Goal: Book appointment/travel/reservation

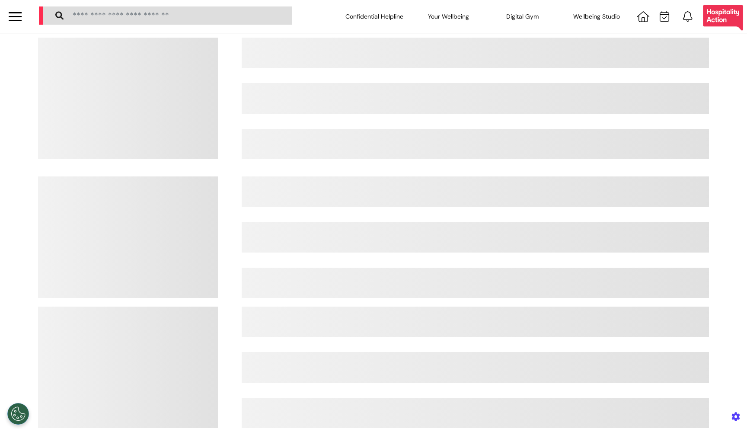
select select "**"
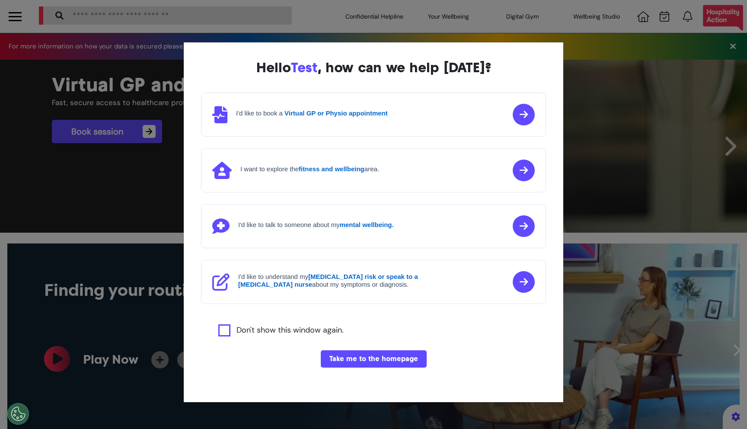
scroll to position [0, 372]
click at [394, 364] on button "Take me to the homepage" at bounding box center [374, 358] width 106 height 17
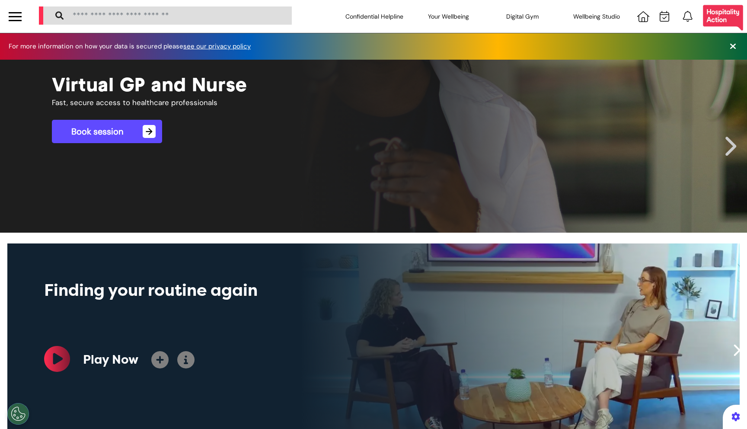
click at [150, 133] on span "→" at bounding box center [149, 131] width 13 height 13
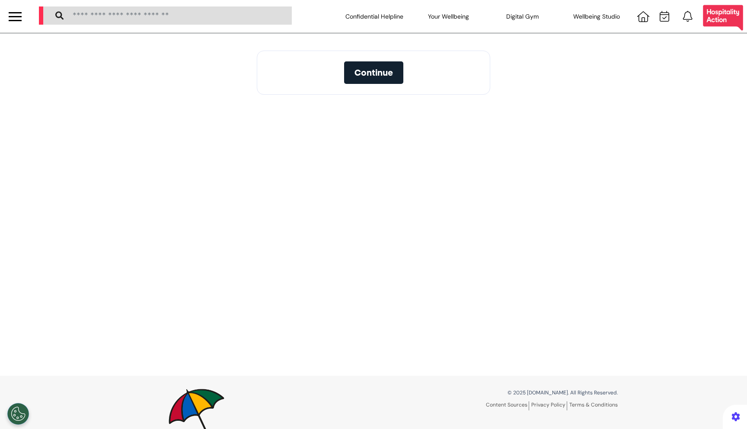
select select "**"
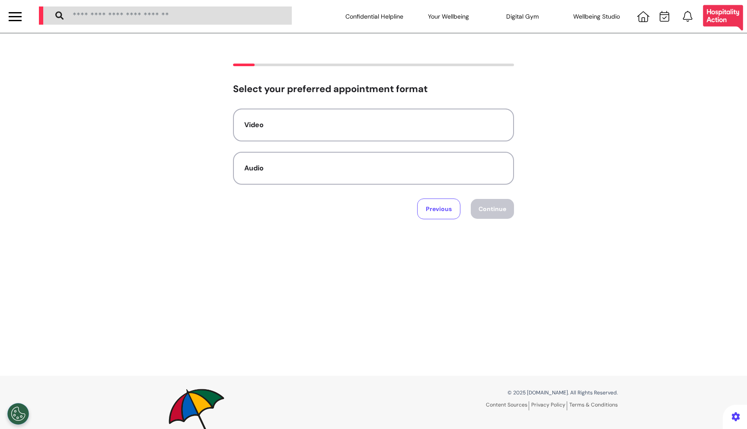
click at [491, 99] on div "Select your preferred appointment format Video Audio Previous Continue" at bounding box center [373, 151] width 281 height 136
click at [491, 129] on div "Video" at bounding box center [373, 125] width 258 height 10
click at [504, 200] on button "Continue" at bounding box center [491, 209] width 43 height 20
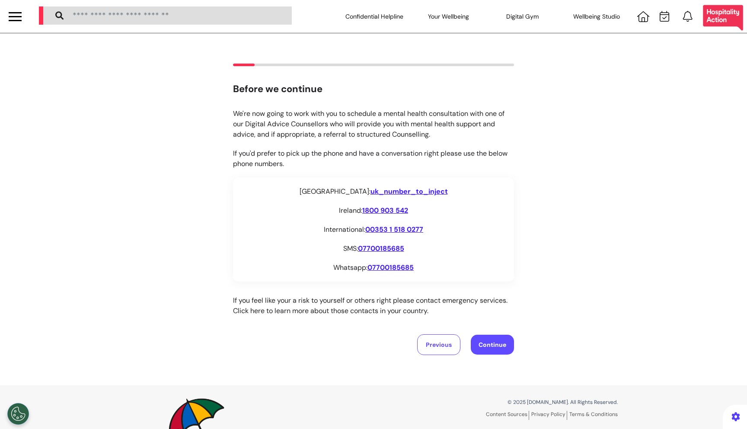
click at [342, 190] on div "[GEOGRAPHIC_DATA]: [GEOGRAPHIC_DATA]" at bounding box center [374, 191] width 264 height 10
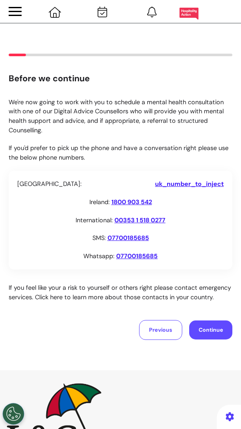
click at [119, 283] on p "If you feel like your a risk to yourself or others right please contact emergen…" at bounding box center [121, 292] width 224 height 19
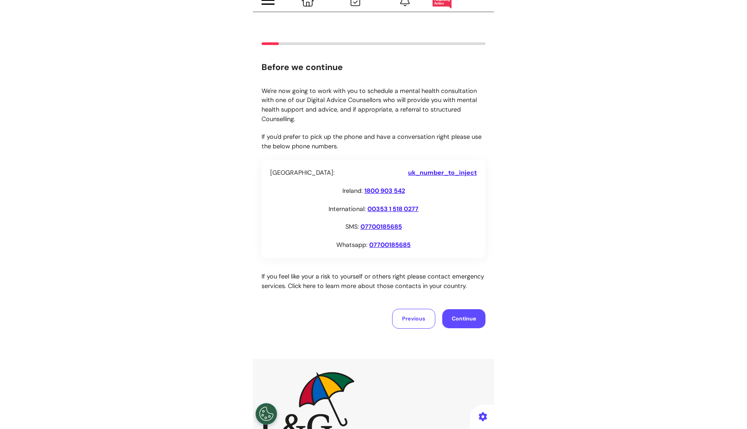
scroll to position [3, 0]
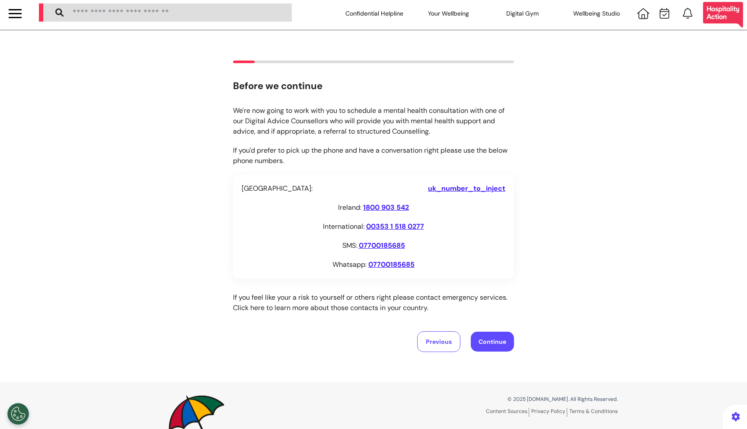
click at [329, 178] on div "[GEOGRAPHIC_DATA]: [GEOGRAPHIC_DATA] [GEOGRAPHIC_DATA]: 1800 903 542 Internatio…" at bounding box center [373, 227] width 281 height 104
